Goal: Task Accomplishment & Management: Complete application form

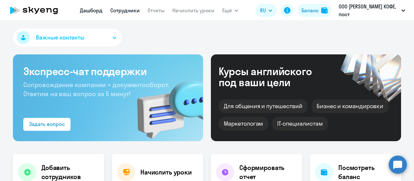
click at [120, 13] on link "Сотрудники" at bounding box center [124, 10] width 29 height 6
select select "30"
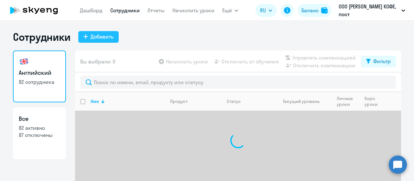
click at [101, 36] on div "Добавить" at bounding box center [102, 37] width 23 height 8
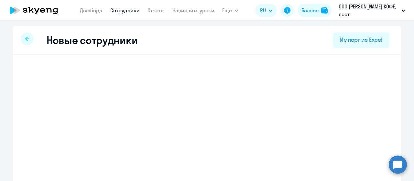
select select "english_adult_not_native_speaker"
select select "3"
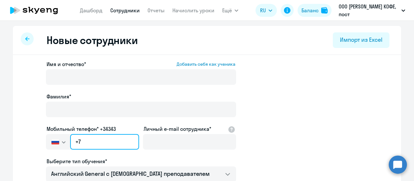
click at [104, 146] on input "+7" at bounding box center [104, 142] width 69 height 16
paste input "913 638-04-58"
type input "+7 913 638-04-58"
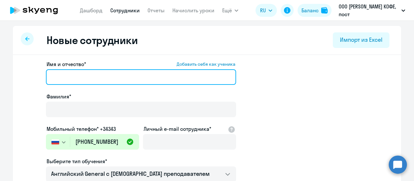
click at [54, 77] on input "Имя и отчество* Добавить себя как ученика" at bounding box center [141, 77] width 190 height 16
paste input "Анастасия Кулакова"
click at [87, 77] on input "Анастасия Кулакова" at bounding box center [141, 77] width 190 height 16
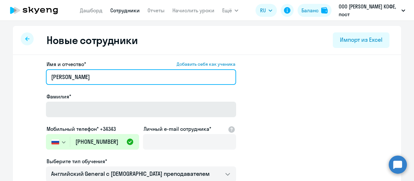
type input "Анастасия"
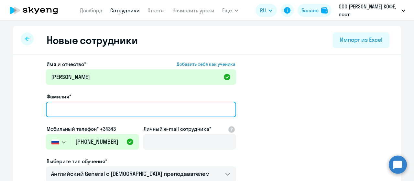
click at [60, 109] on input "Фамилия*" at bounding box center [141, 110] width 190 height 16
paste input "Кулакова"
type input "Кулакова"
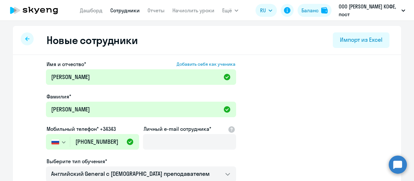
click at [37, 118] on app-new-student-form "Имя и отчество* Добавить себя как ученика Анастасия Фамилия* Кулакова Мобильный…" at bounding box center [207, 175] width 368 height 231
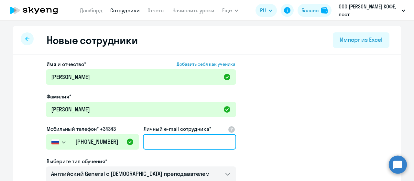
click at [188, 145] on input "Личный e-mail сотрудника*" at bounding box center [189, 142] width 93 height 16
paste input "nastu_154444@mail.ru"
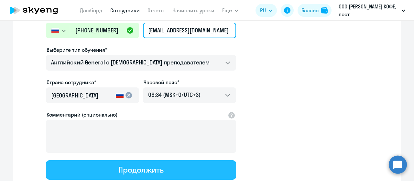
type input "nastu_154444@mail.ru"
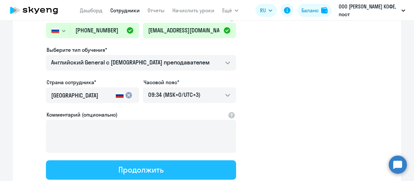
click at [128, 173] on div "Продолжить" at bounding box center [140, 169] width 45 height 10
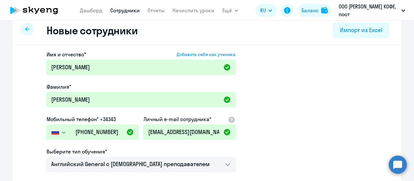
select select "english_adult_not_native_speaker"
select select "3"
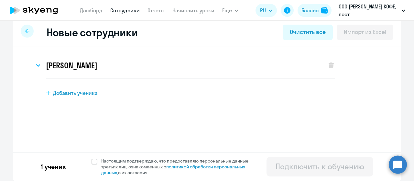
scroll to position [8, 0]
click at [92, 160] on span at bounding box center [95, 162] width 6 height 6
click at [91, 158] on input "Настоящим подтверждаю, что предоставляю персональные данные третьих лиц, ознако…" at bounding box center [91, 158] width 0 height 0
checkbox input "true"
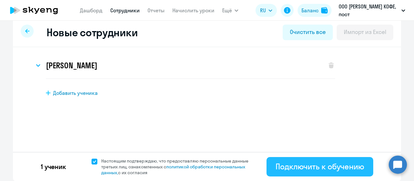
click at [310, 164] on div "Подключить к обучению" at bounding box center [320, 166] width 89 height 10
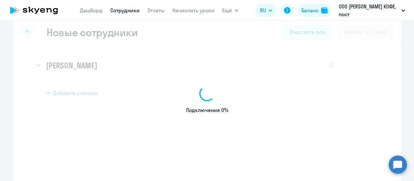
select select "english_adult_not_native_speaker"
select select "3"
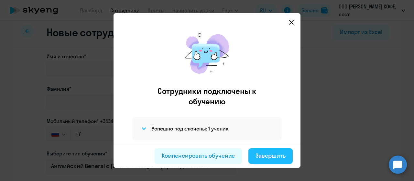
click at [271, 154] on div "Завершить" at bounding box center [271, 156] width 30 height 8
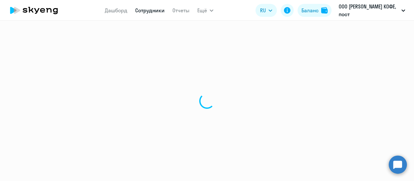
select select "30"
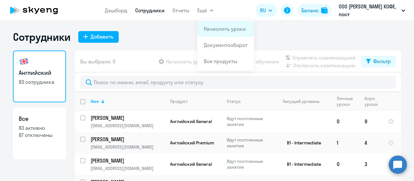
click at [216, 29] on link "Начислить уроки" at bounding box center [225, 29] width 42 height 6
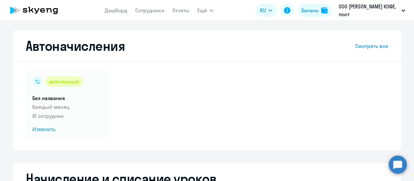
select select "10"
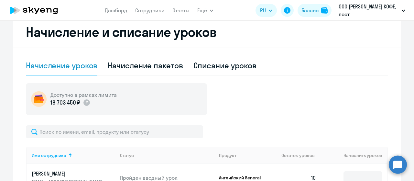
scroll to position [146, 0]
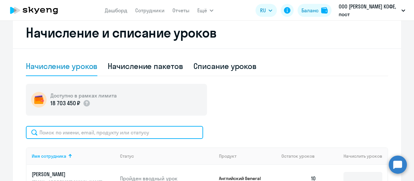
click at [143, 129] on input "text" at bounding box center [114, 132] width 177 height 13
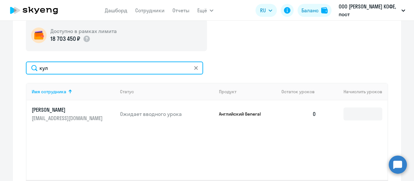
scroll to position [211, 0]
type input "кул"
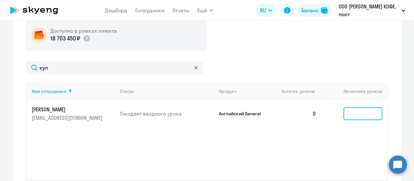
click at [358, 114] on input at bounding box center [363, 113] width 39 height 13
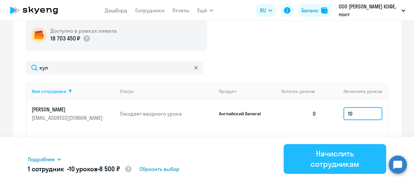
type input "10"
click at [322, 158] on div "Начислить сотрудникам" at bounding box center [335, 158] width 85 height 21
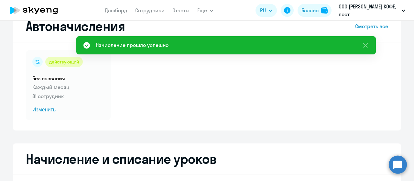
scroll to position [0, 0]
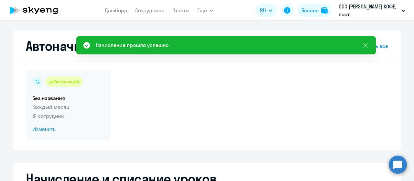
click at [76, 98] on h5 "Без названия" at bounding box center [68, 98] width 72 height 7
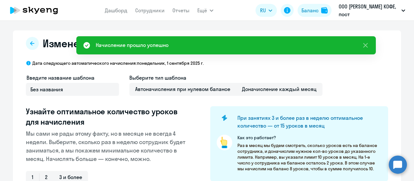
scroll to position [109, 0]
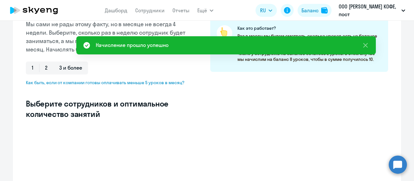
select select "10"
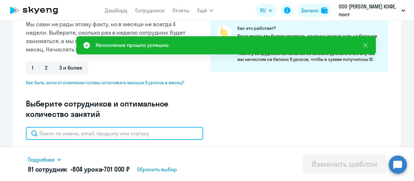
click at [170, 134] on input "text" at bounding box center [114, 133] width 177 height 13
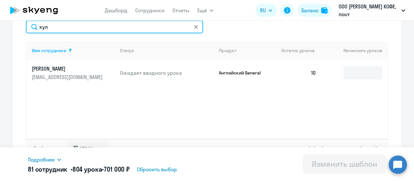
scroll to position [217, 0]
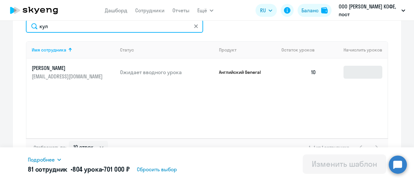
type input "кул"
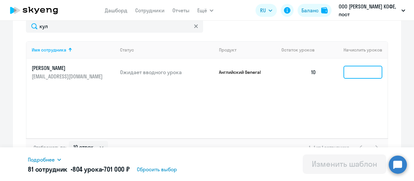
click at [351, 72] on input at bounding box center [363, 72] width 39 height 13
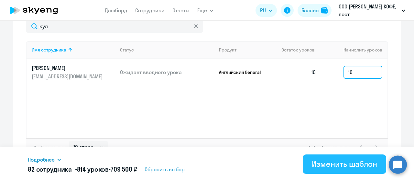
type input "10"
click at [323, 161] on div "Изменить шаблон" at bounding box center [344, 164] width 65 height 10
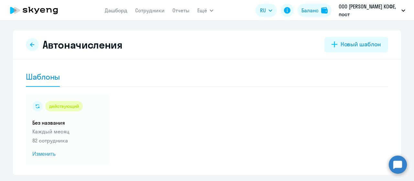
click at [358, 135] on div "действующий Без названия Каждый месяц 82 сотрудника Изменить" at bounding box center [207, 130] width 363 height 70
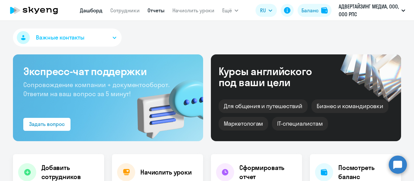
click at [155, 11] on link "Отчеты" at bounding box center [156, 10] width 17 height 6
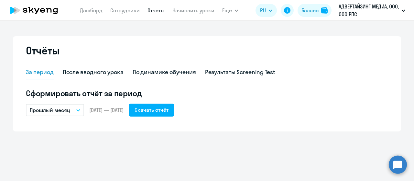
click at [43, 112] on p "Прошлый месяц" at bounding box center [50, 110] width 40 height 8
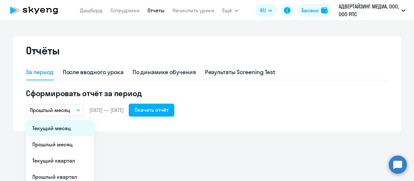
click at [47, 129] on li "Текущий месяц" at bounding box center [60, 128] width 68 height 16
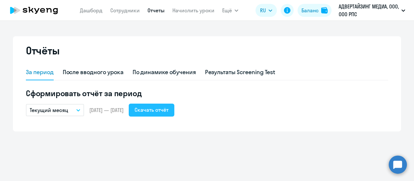
click at [169, 111] on div "Скачать отчёт" at bounding box center [152, 110] width 34 height 8
